Goal: Task Accomplishment & Management: Use online tool/utility

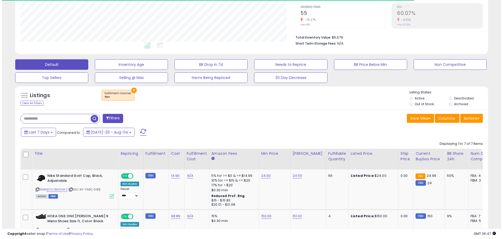
scroll to position [131, 0]
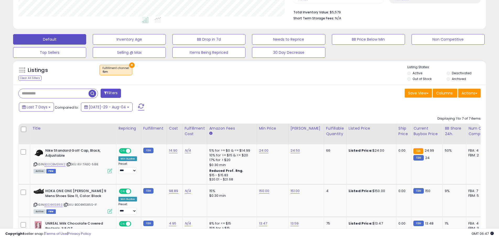
click at [117, 96] on button "Filters" at bounding box center [111, 93] width 20 height 9
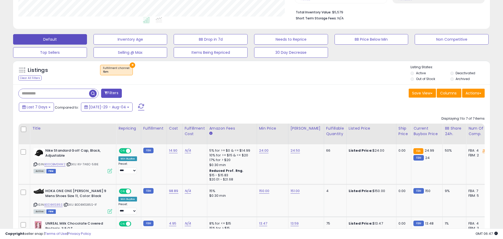
scroll to position [107, 277]
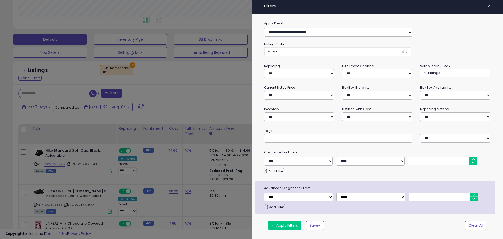
click at [355, 71] on select "*** *** *** ***" at bounding box center [377, 73] width 70 height 9
click at [342, 69] on select "*** *** *** ***" at bounding box center [377, 73] width 70 height 9
click at [283, 225] on button "Apply Filters" at bounding box center [284, 225] width 33 height 9
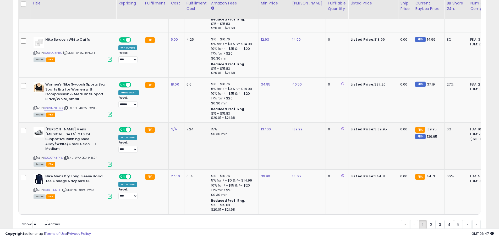
scroll to position [1159, 0]
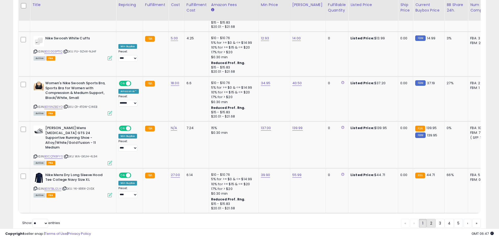
click at [445, 219] on link "2" at bounding box center [449, 223] width 9 height 9
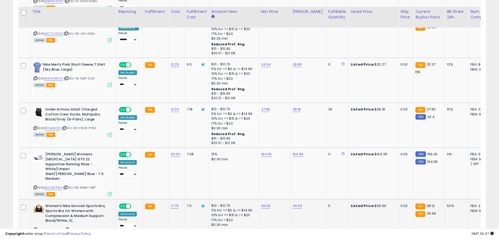
scroll to position [1121, 0]
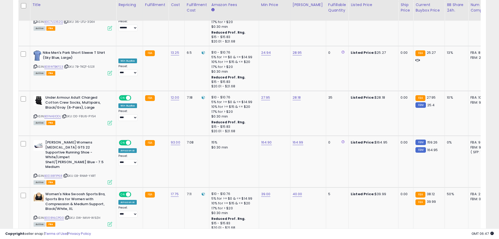
click at [454, 238] on link "3" at bounding box center [458, 242] width 9 height 9
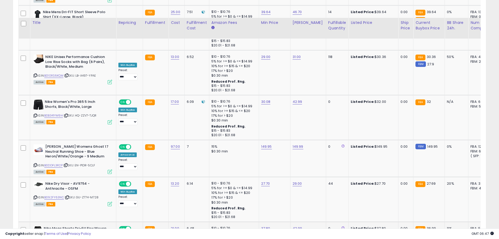
scroll to position [1137, 0]
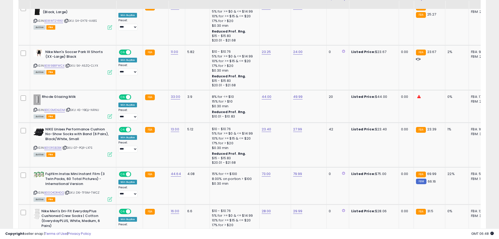
scroll to position [1099, 0]
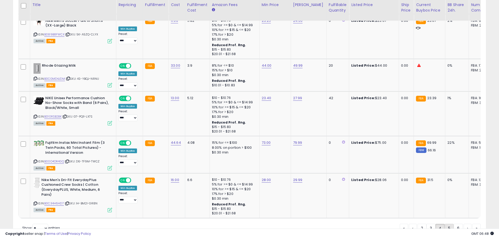
click at [464, 224] on link "5" at bounding box center [468, 228] width 8 height 9
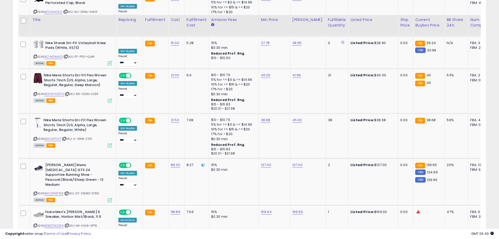
scroll to position [1127, 0]
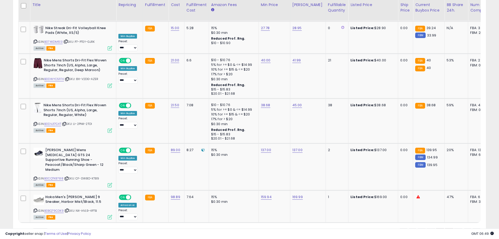
click at [464, 228] on link "6" at bounding box center [468, 232] width 8 height 9
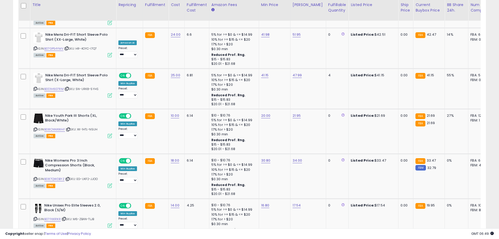
scroll to position [1133, 0]
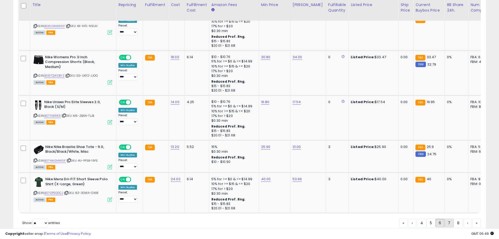
click at [464, 218] on link "7" at bounding box center [468, 222] width 8 height 9
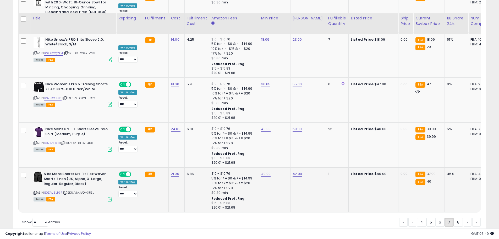
scroll to position [1188, 0]
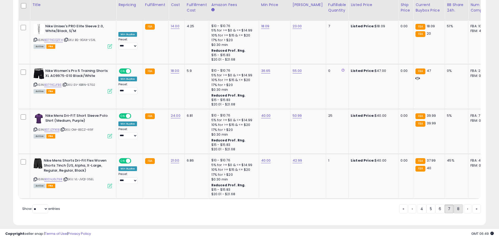
click at [473, 204] on link "8" at bounding box center [477, 208] width 8 height 9
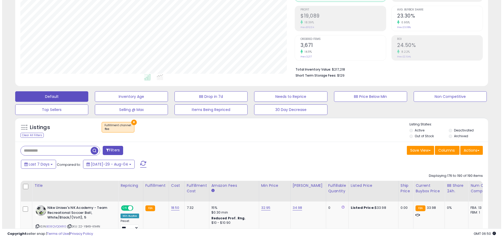
scroll to position [85, 0]
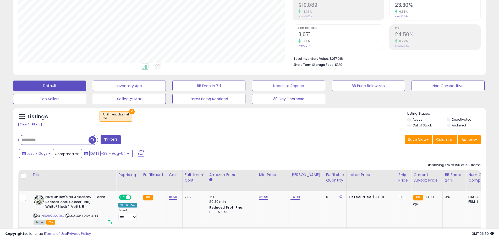
click at [111, 139] on button "Filters" at bounding box center [111, 139] width 20 height 9
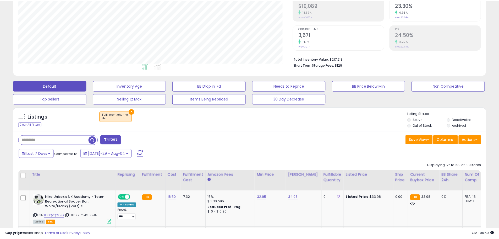
scroll to position [107, 277]
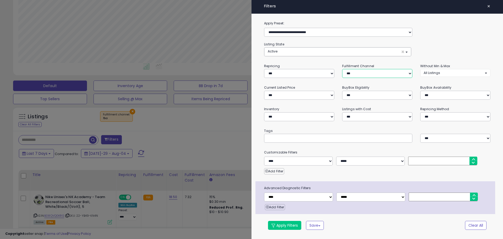
click at [379, 72] on select "*** *** *** ***" at bounding box center [377, 73] width 70 height 9
select select "***"
click at [342, 69] on select "*** *** *** ***" at bounding box center [377, 73] width 70 height 9
click at [277, 225] on button "Apply Filters" at bounding box center [284, 225] width 33 height 9
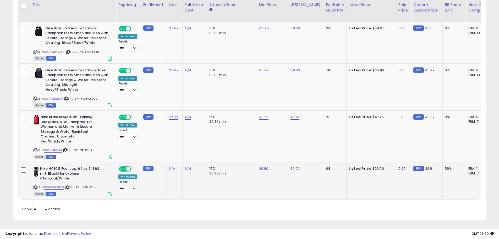
scroll to position [107, 275]
click at [173, 166] on link "N/A" at bounding box center [172, 168] width 6 height 5
type input "**"
click at [188, 150] on icon "submit" at bounding box center [186, 150] width 3 height 3
click at [197, 186] on td "N/A" at bounding box center [194, 180] width 25 height 37
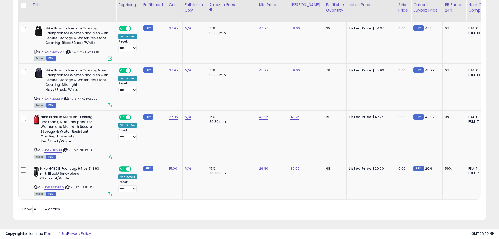
click at [405, 208] on div "Retrieving listings data.. Displaying 1 to 7 of 7 items Title Repricing" at bounding box center [249, 50] width 463 height 329
